Goal: Information Seeking & Learning: Check status

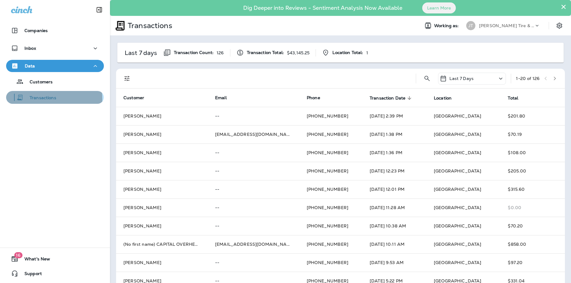
click at [36, 99] on p "Transactions" at bounding box center [40, 98] width 33 height 6
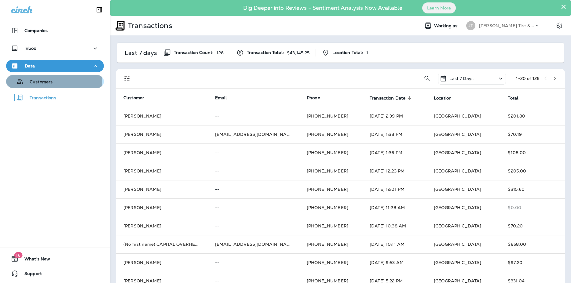
click at [44, 80] on p "Customers" at bounding box center [38, 82] width 29 height 6
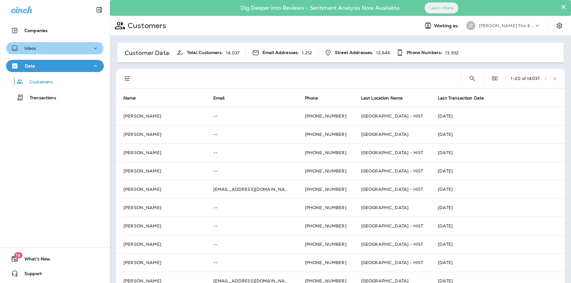
click at [35, 47] on p "Inbox" at bounding box center [30, 48] width 12 height 5
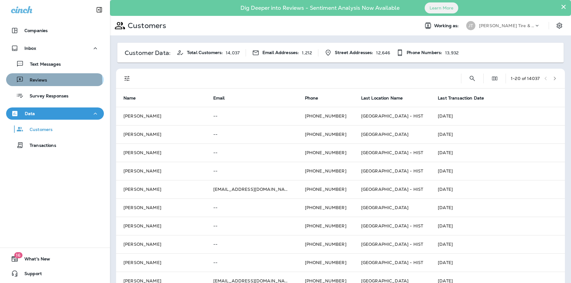
click at [38, 82] on p "Reviews" at bounding box center [36, 81] width 24 height 6
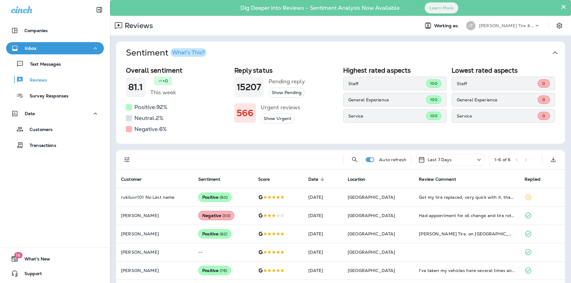
scroll to position [21, 0]
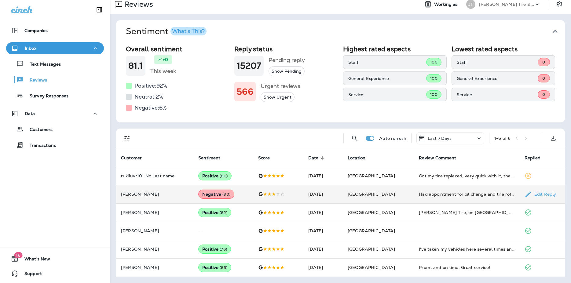
click at [525, 193] on icon at bounding box center [527, 193] width 5 height 5
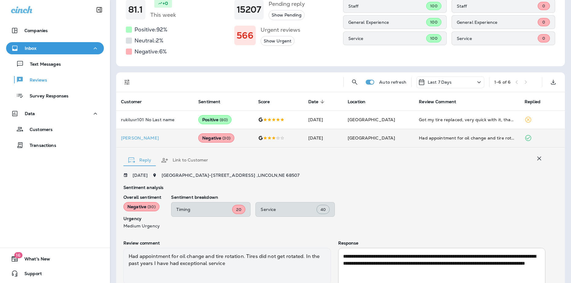
scroll to position [87, 0]
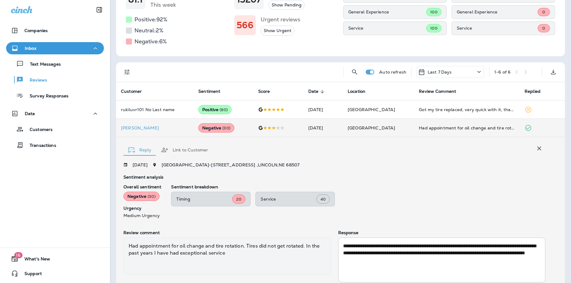
click at [537, 148] on icon "button" at bounding box center [539, 149] width 4 height 4
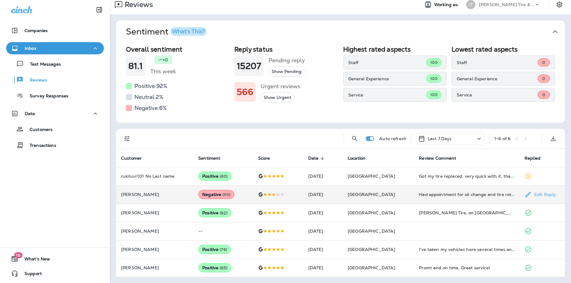
scroll to position [21, 0]
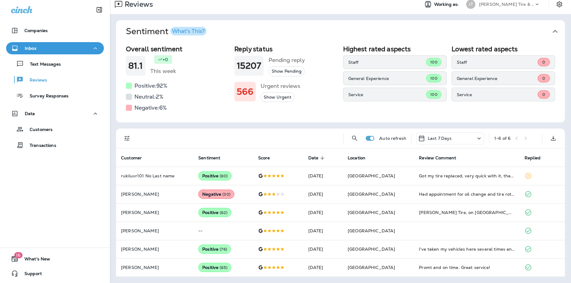
click at [477, 139] on icon at bounding box center [478, 138] width 3 height 2
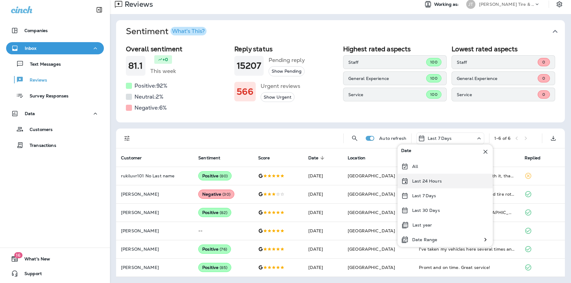
click at [426, 181] on p "Last 24 Hours" at bounding box center [427, 181] width 30 height 5
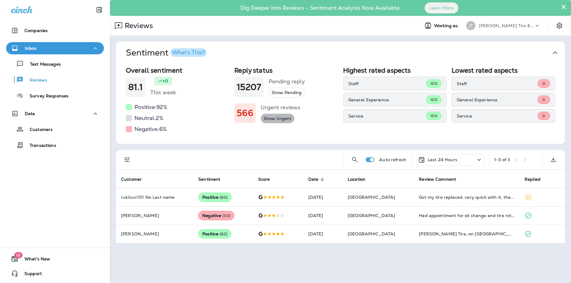
click at [282, 119] on button "Show Urgent" at bounding box center [277, 119] width 34 height 10
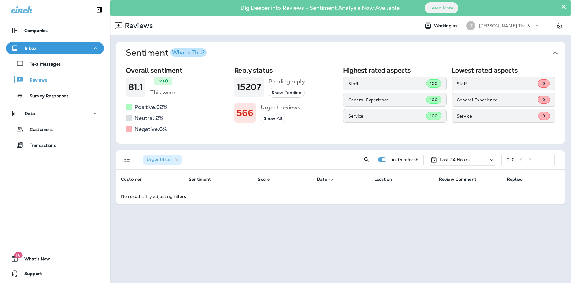
click at [275, 116] on button "Show All" at bounding box center [272, 119] width 25 height 10
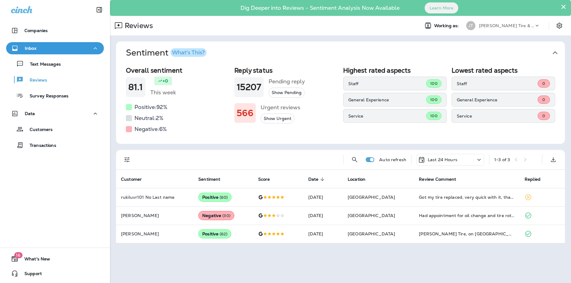
click at [282, 93] on button "Show Pending" at bounding box center [286, 93] width 36 height 10
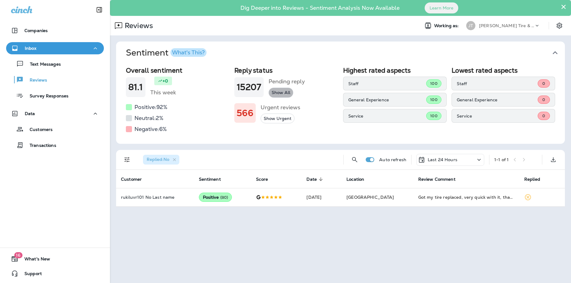
click at [282, 93] on button "Show All" at bounding box center [280, 93] width 25 height 10
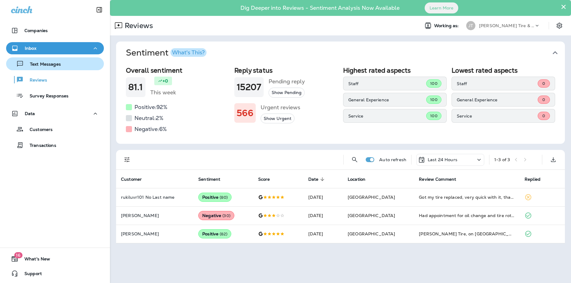
click at [49, 62] on p "Text Messages" at bounding box center [42, 65] width 37 height 6
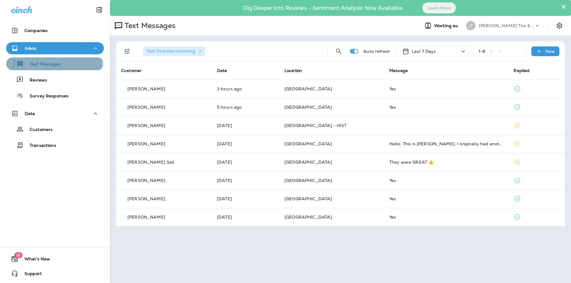
click at [42, 62] on p "Text Messages" at bounding box center [42, 65] width 37 height 6
click at [43, 64] on p "Text Messages" at bounding box center [42, 65] width 37 height 6
click at [92, 50] on icon "button" at bounding box center [95, 49] width 7 height 8
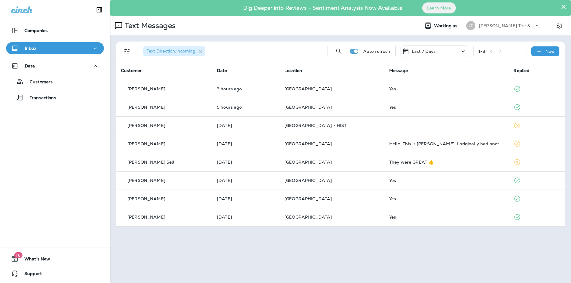
click at [92, 49] on icon "button" at bounding box center [95, 49] width 7 height 8
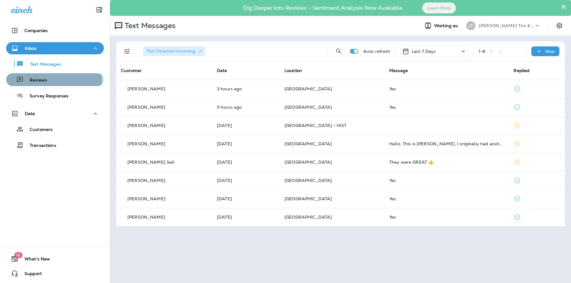
click at [35, 79] on p "Reviews" at bounding box center [36, 81] width 24 height 6
